Goal: Find specific page/section: Find specific page/section

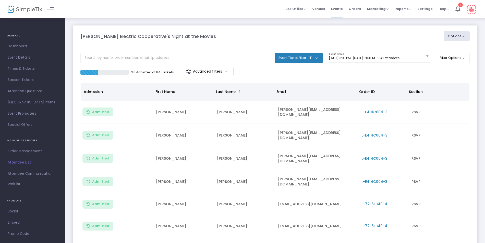
click at [27, 8] on img at bounding box center [25, 9] width 34 height 7
